Goal: Register for event/course

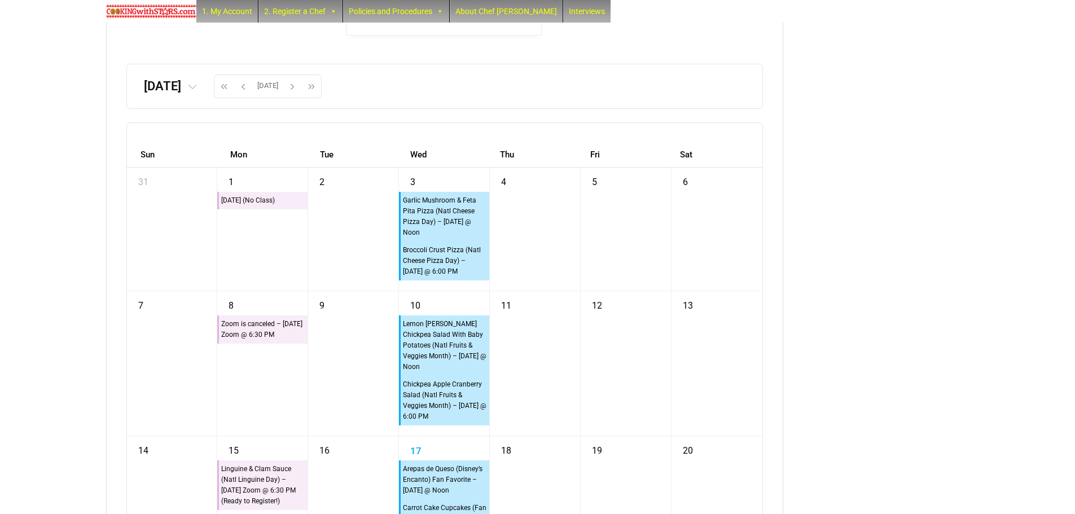
scroll to position [2201, 0]
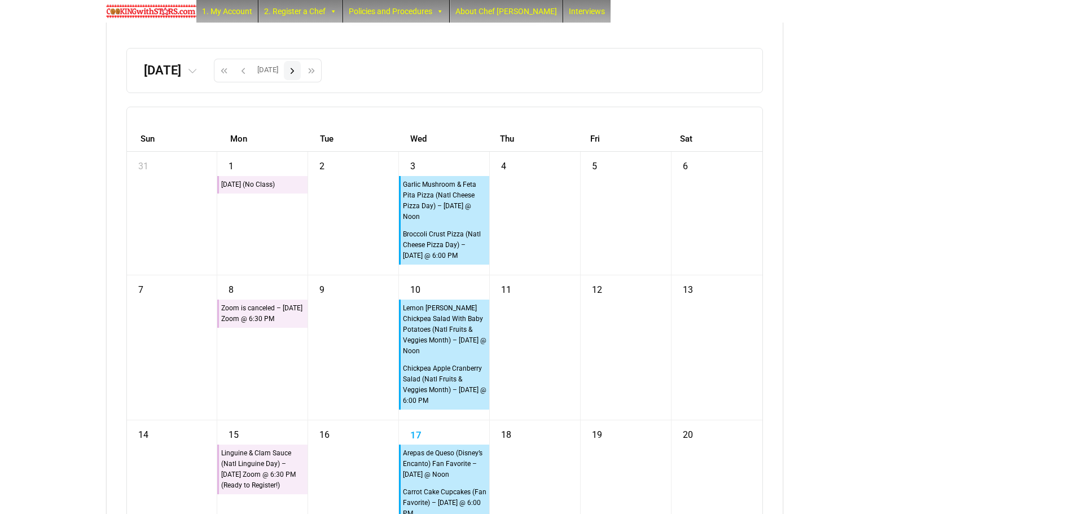
click at [301, 80] on span "button" at bounding box center [292, 70] width 17 height 19
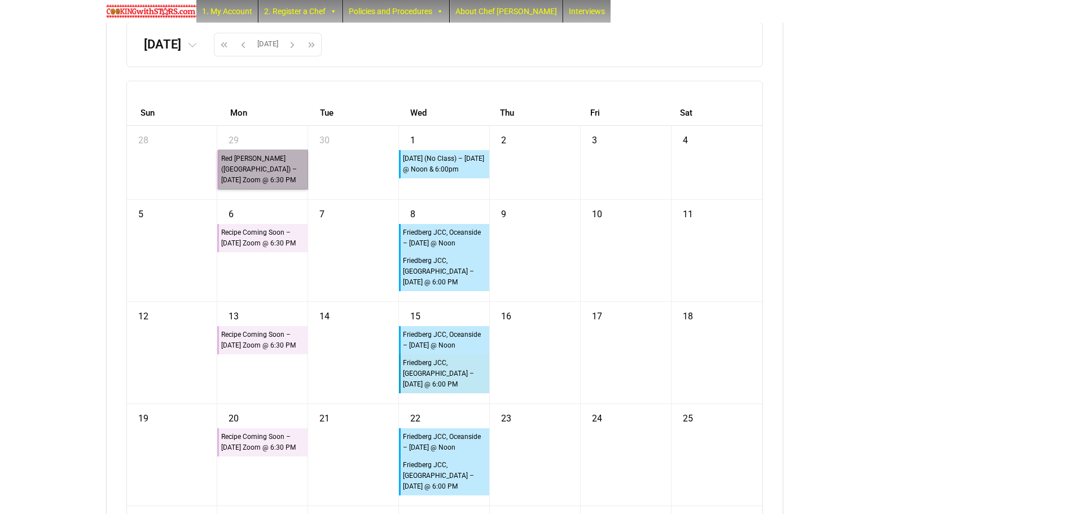
scroll to position [2257, 0]
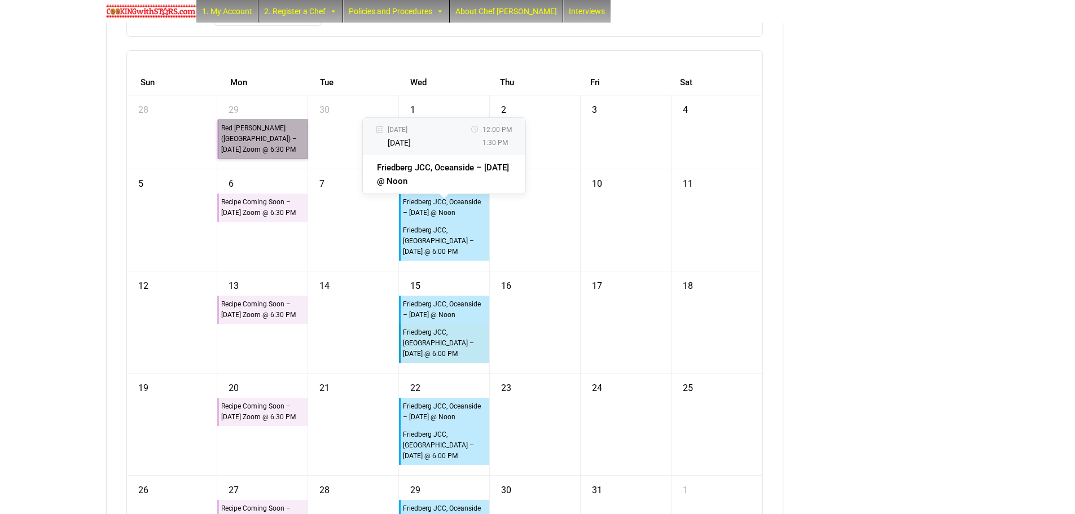
click at [417, 219] on div "Friedberg JCC, Oceanside – [DATE] @ Noon" at bounding box center [444, 207] width 85 height 23
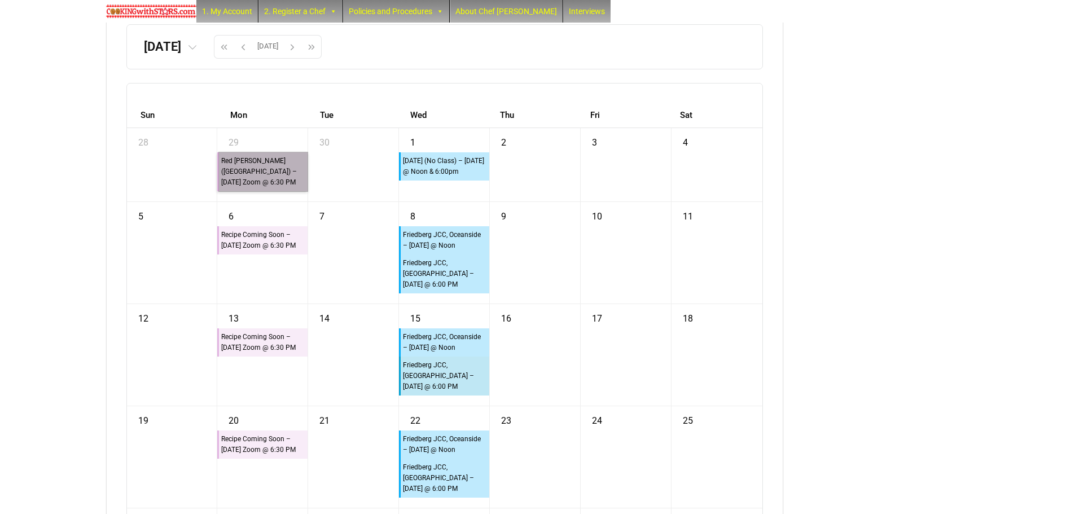
scroll to position [2201, 0]
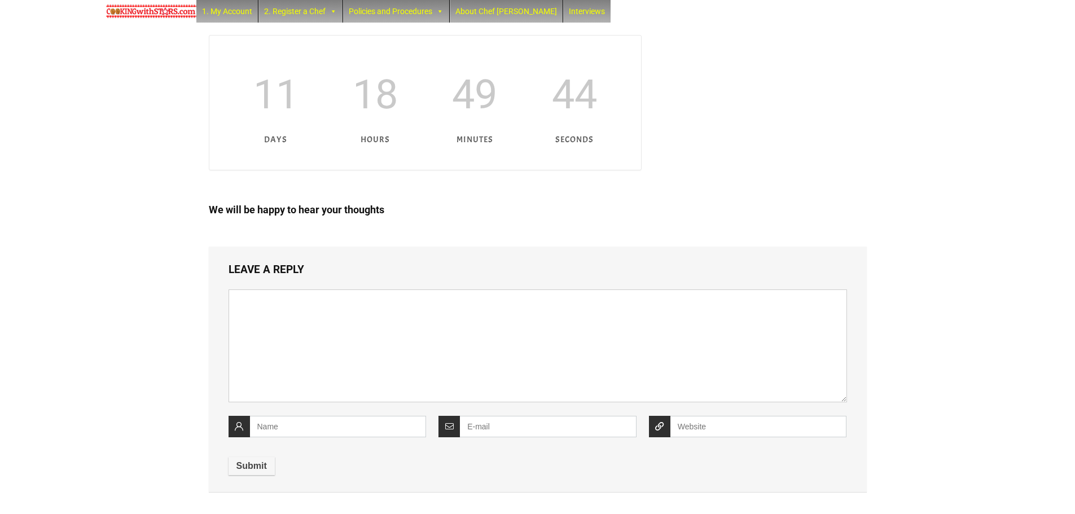
scroll to position [479, 0]
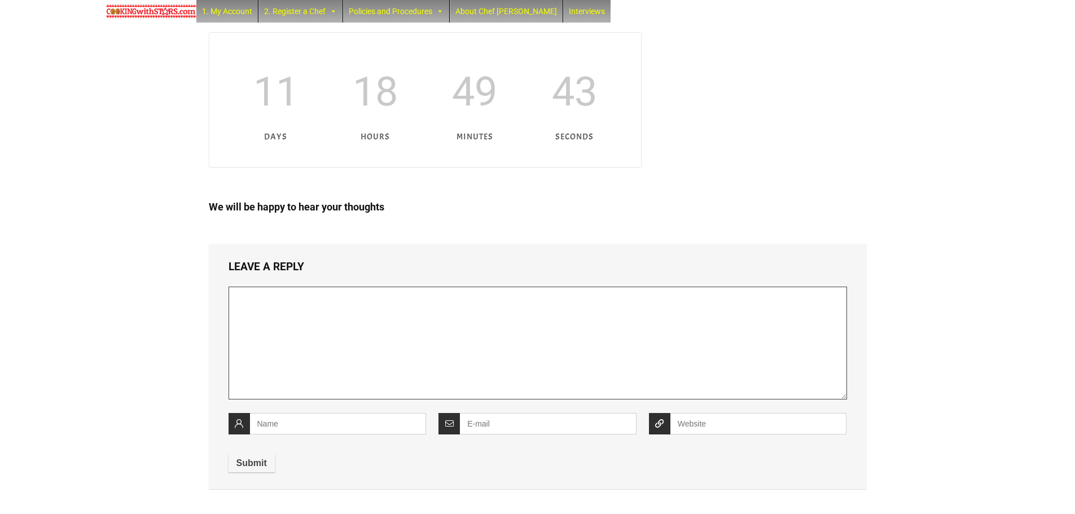
click at [368, 312] on textarea "comment" at bounding box center [538, 343] width 619 height 113
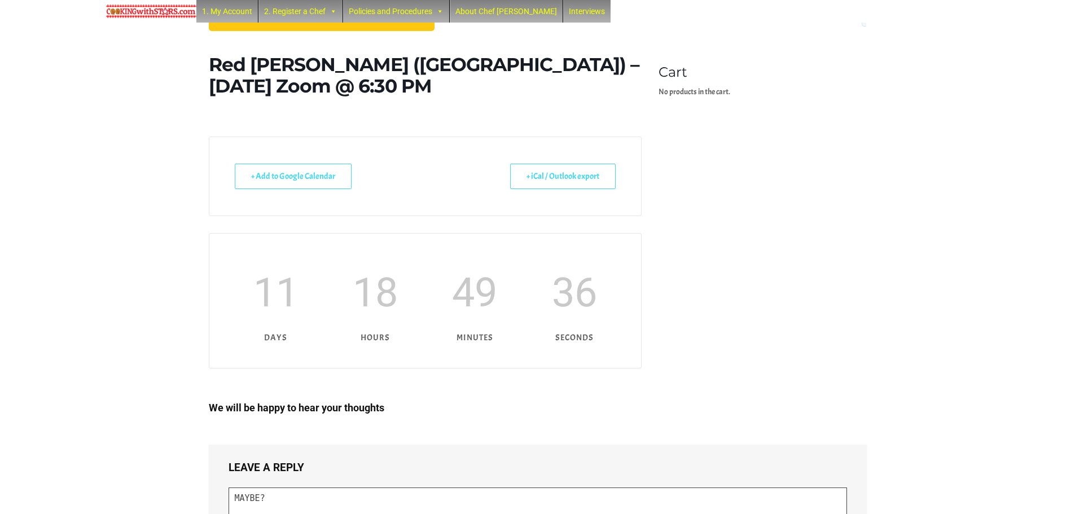
scroll to position [253, 0]
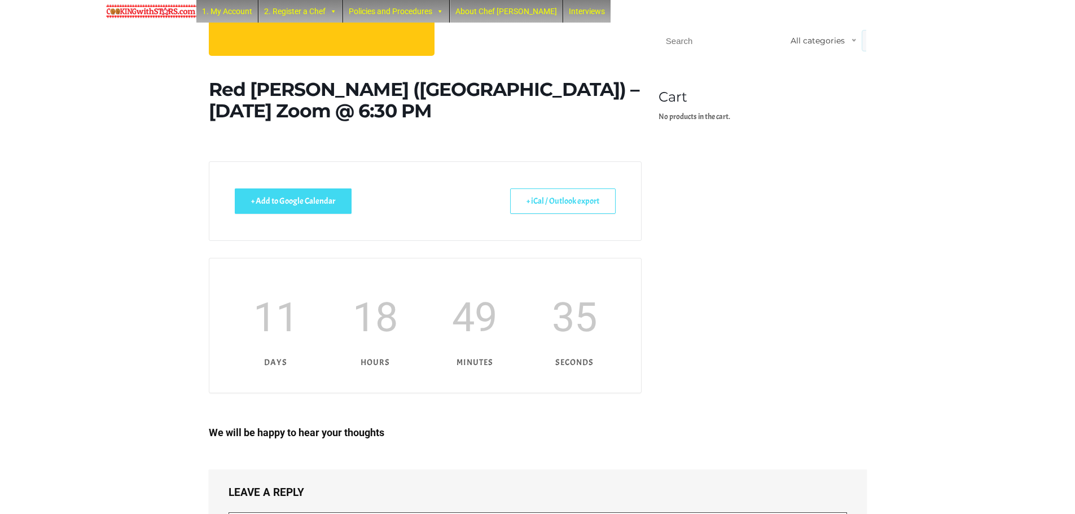
type textarea "MAYBE?"
click at [309, 196] on link "+ Add to Google Calendar" at bounding box center [293, 200] width 117 height 25
